Goal: Browse casually: Explore the website without a specific task or goal

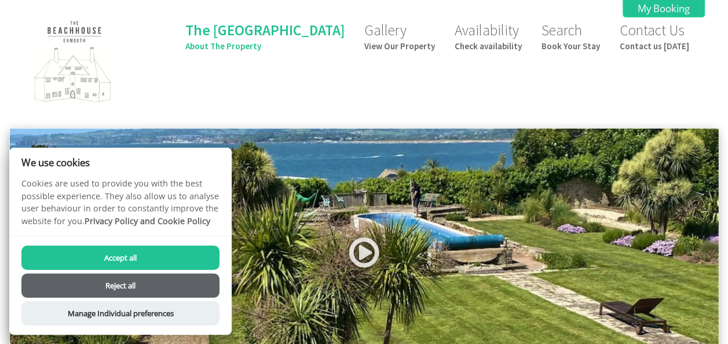
click at [125, 258] on button "Accept all" at bounding box center [120, 257] width 198 height 24
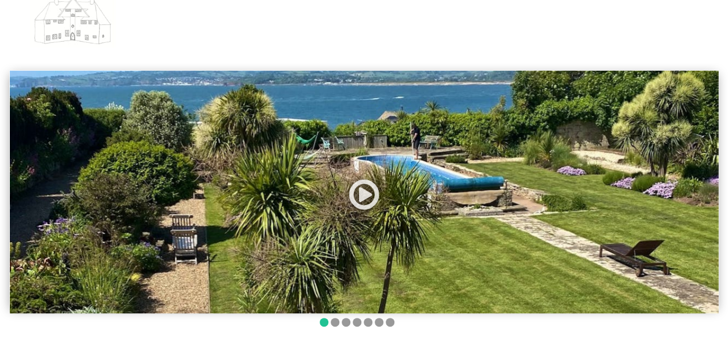
scroll to position [116, 0]
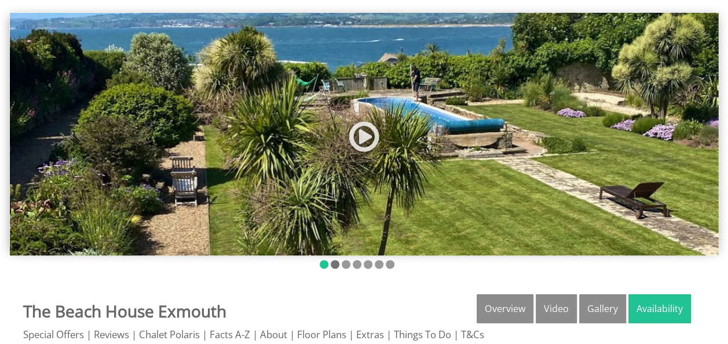
click at [335, 264] on li at bounding box center [335, 264] width 9 height 9
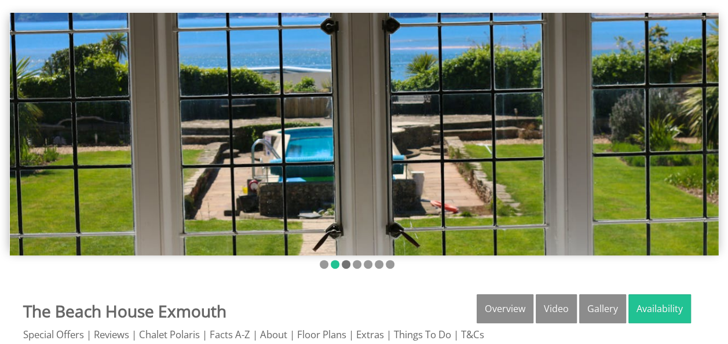
click at [347, 264] on li at bounding box center [346, 264] width 9 height 9
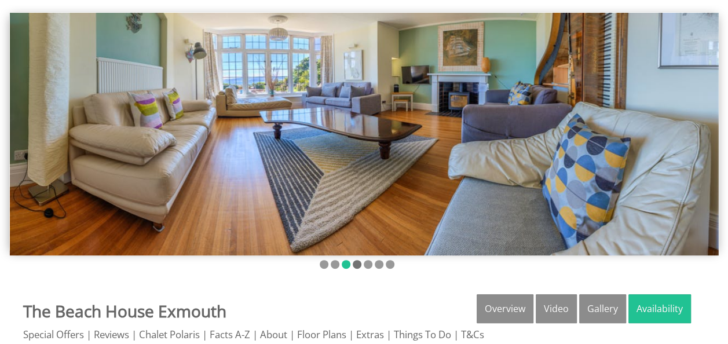
click at [354, 264] on li at bounding box center [357, 264] width 9 height 9
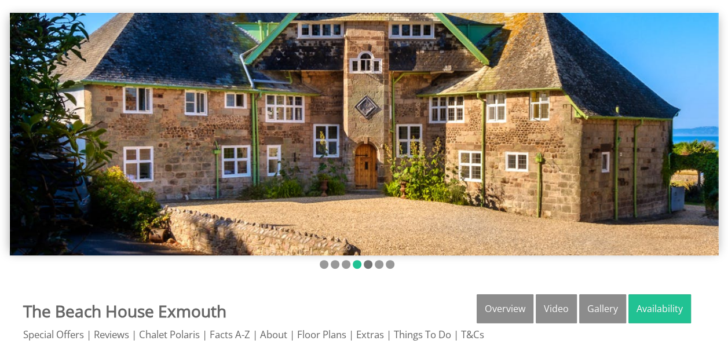
click at [366, 262] on li at bounding box center [368, 264] width 9 height 9
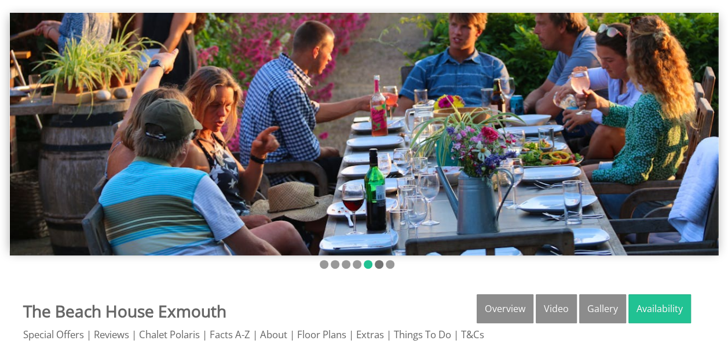
click at [376, 263] on li at bounding box center [379, 264] width 9 height 9
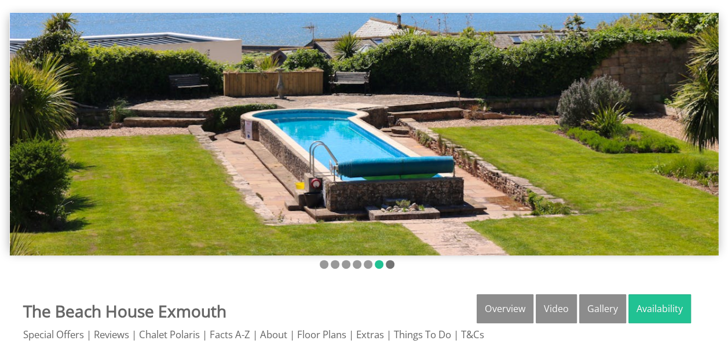
click at [391, 264] on li at bounding box center [390, 264] width 9 height 9
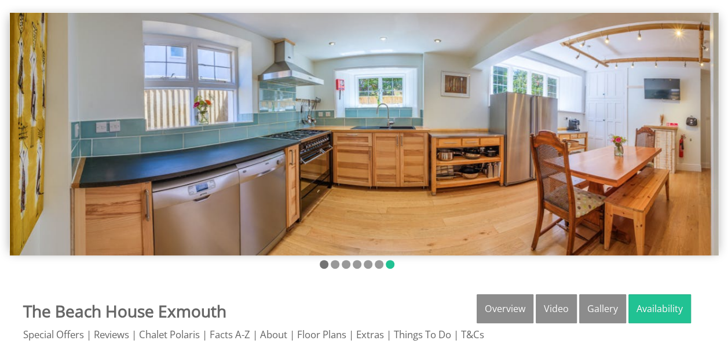
click at [322, 263] on li at bounding box center [324, 264] width 9 height 9
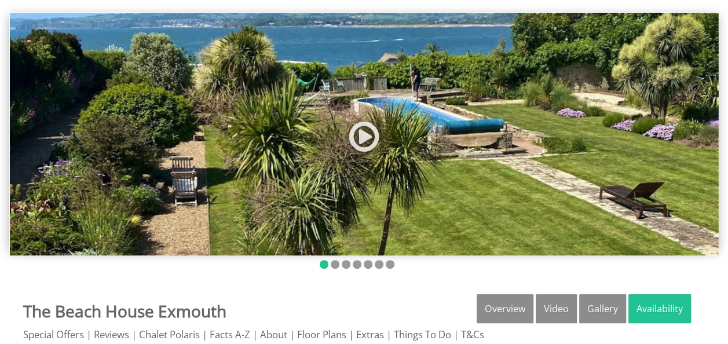
scroll to position [58, 0]
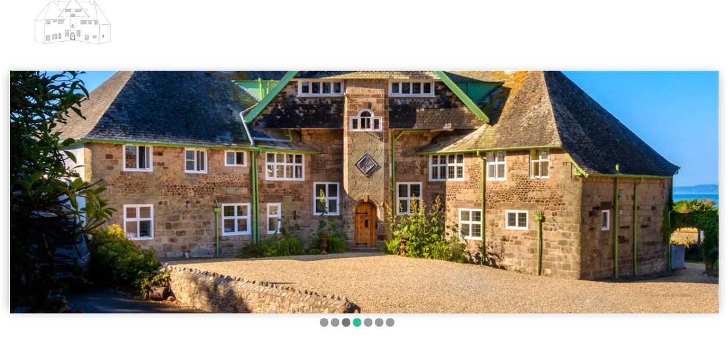
click at [347, 322] on li at bounding box center [346, 322] width 9 height 9
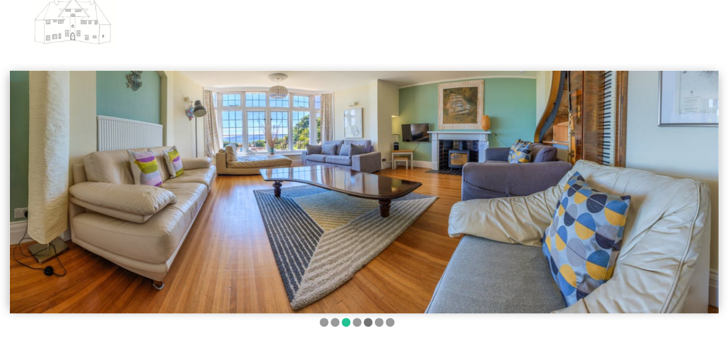
click at [368, 321] on li at bounding box center [368, 322] width 9 height 9
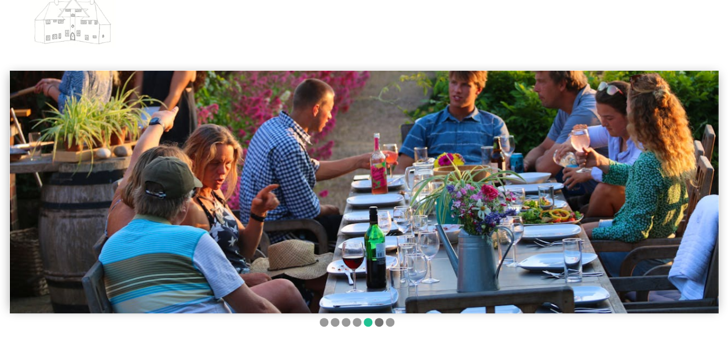
click at [378, 320] on li at bounding box center [379, 322] width 9 height 9
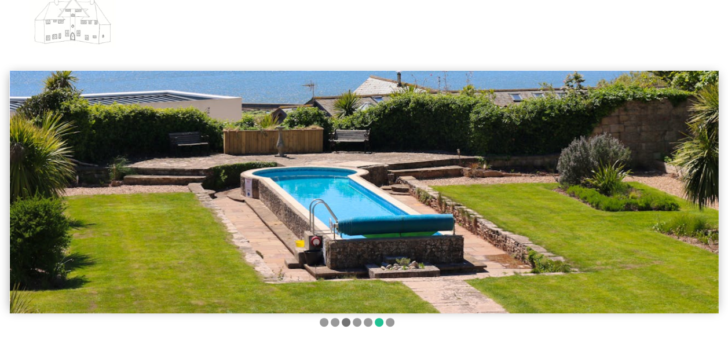
click at [345, 322] on li at bounding box center [346, 322] width 9 height 9
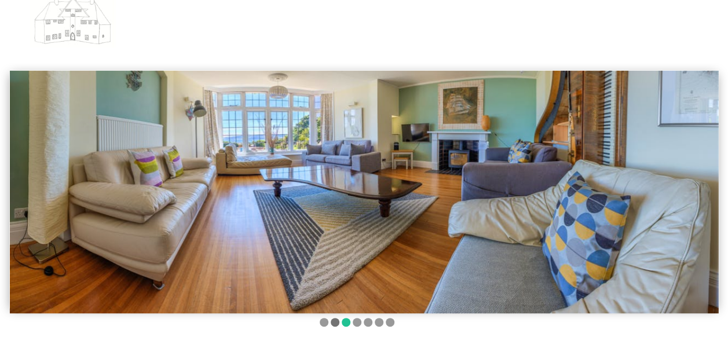
click at [331, 321] on li at bounding box center [335, 322] width 9 height 9
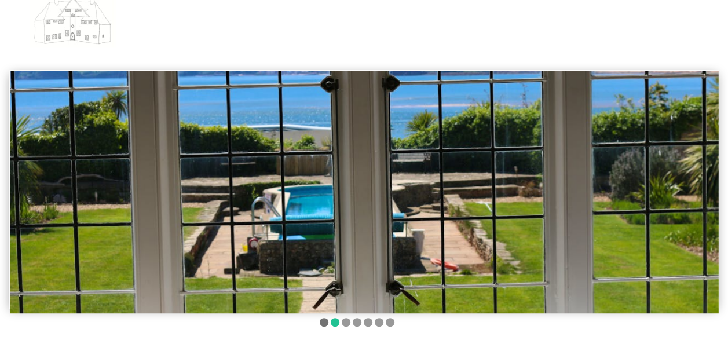
click at [323, 321] on li at bounding box center [324, 322] width 9 height 9
